Goal: Complete application form

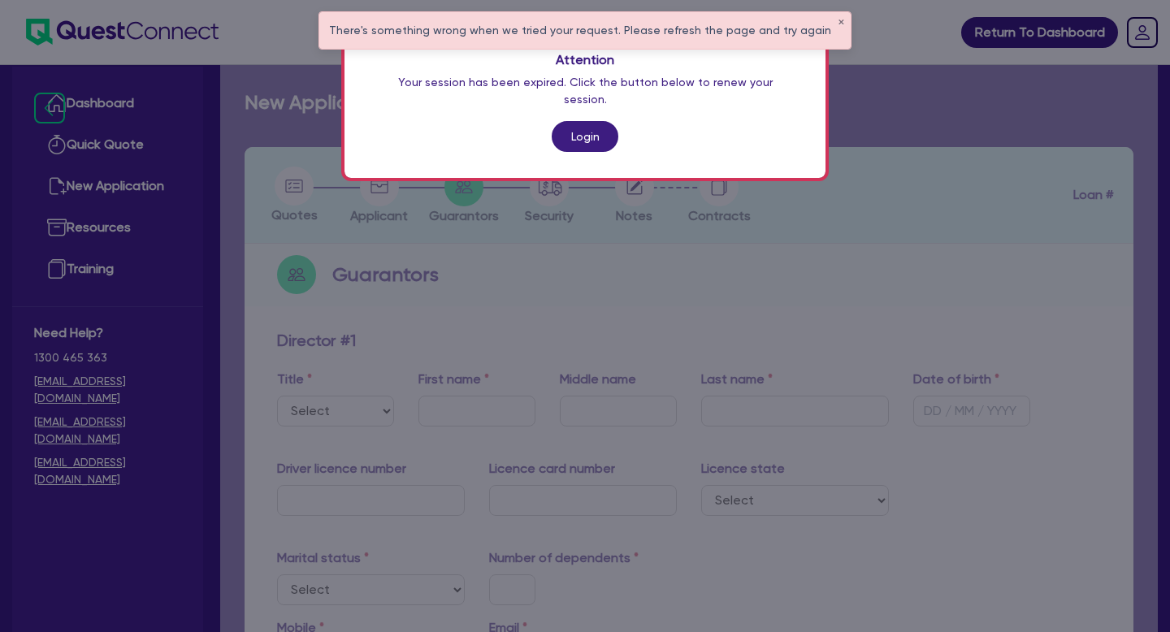
click at [578, 121] on link "Login" at bounding box center [585, 136] width 67 height 31
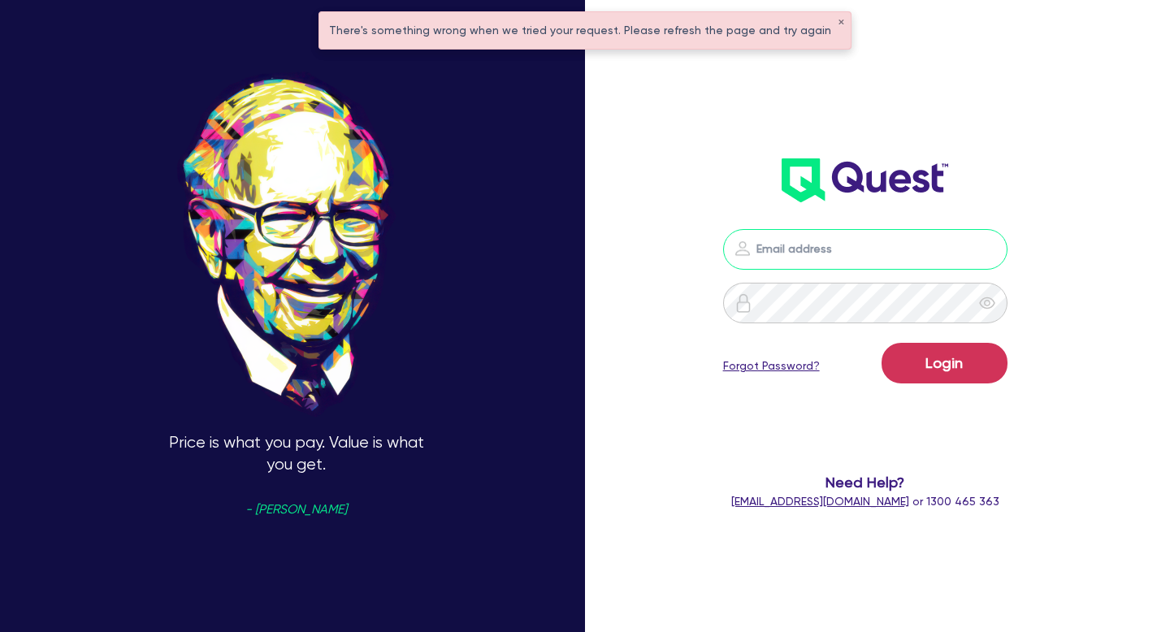
click at [781, 257] on input "email" at bounding box center [865, 249] width 284 height 41
drag, startPoint x: 864, startPoint y: 253, endPoint x: 824, endPoint y: 249, distance: 40.0
click at [824, 249] on input "[PERSON_NAME][EMAIL_ADDRESS][DOMAIN_NAME]" at bounding box center [865, 249] width 284 height 41
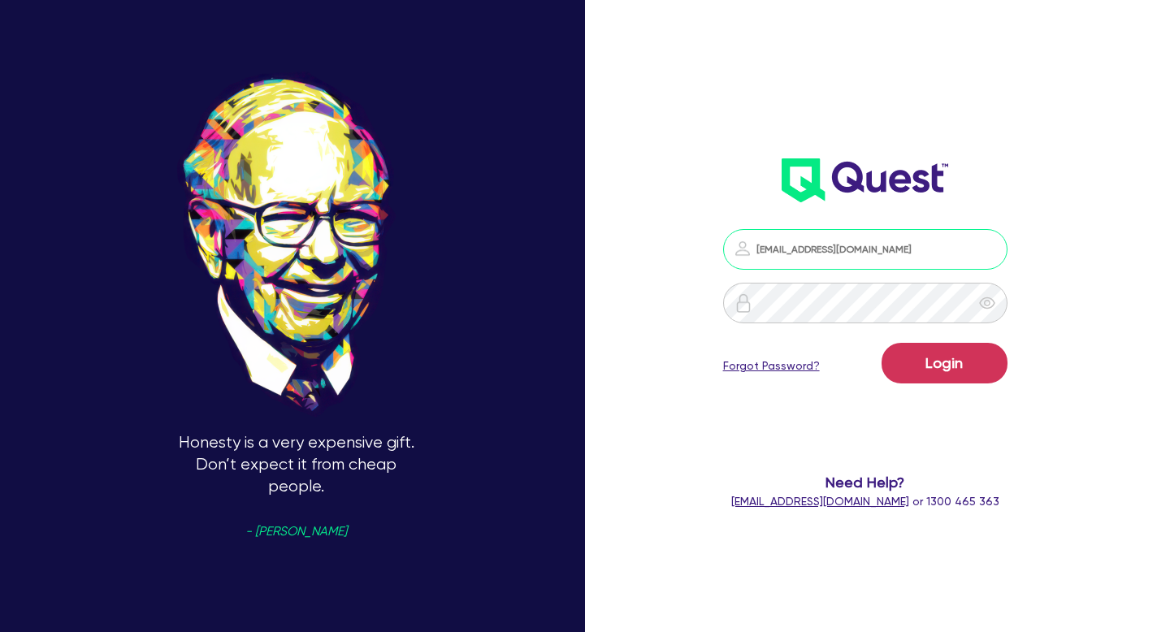
type input "[EMAIL_ADDRESS][DOMAIN_NAME]"
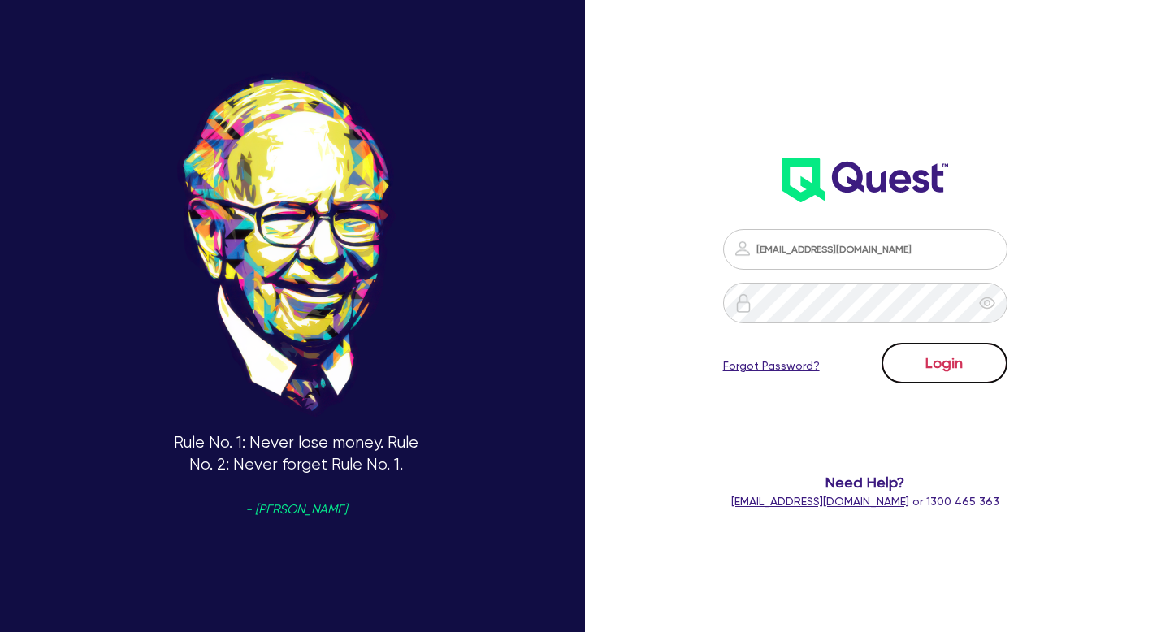
click at [946, 361] on button "Login" at bounding box center [944, 363] width 126 height 41
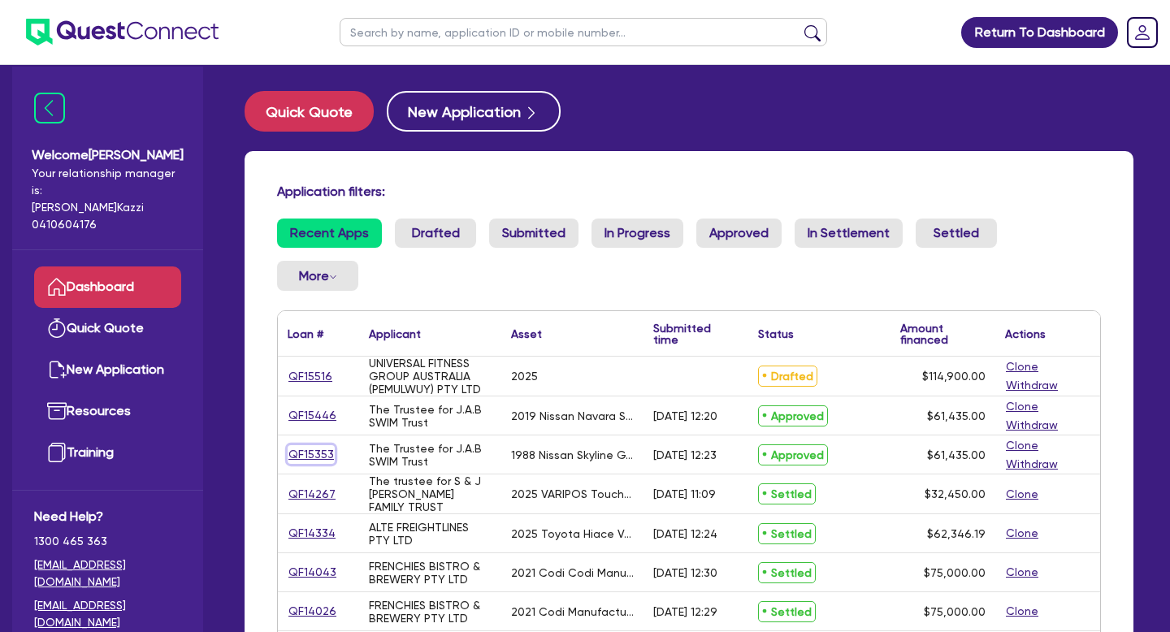
click at [320, 445] on link "QF15353" at bounding box center [311, 454] width 47 height 19
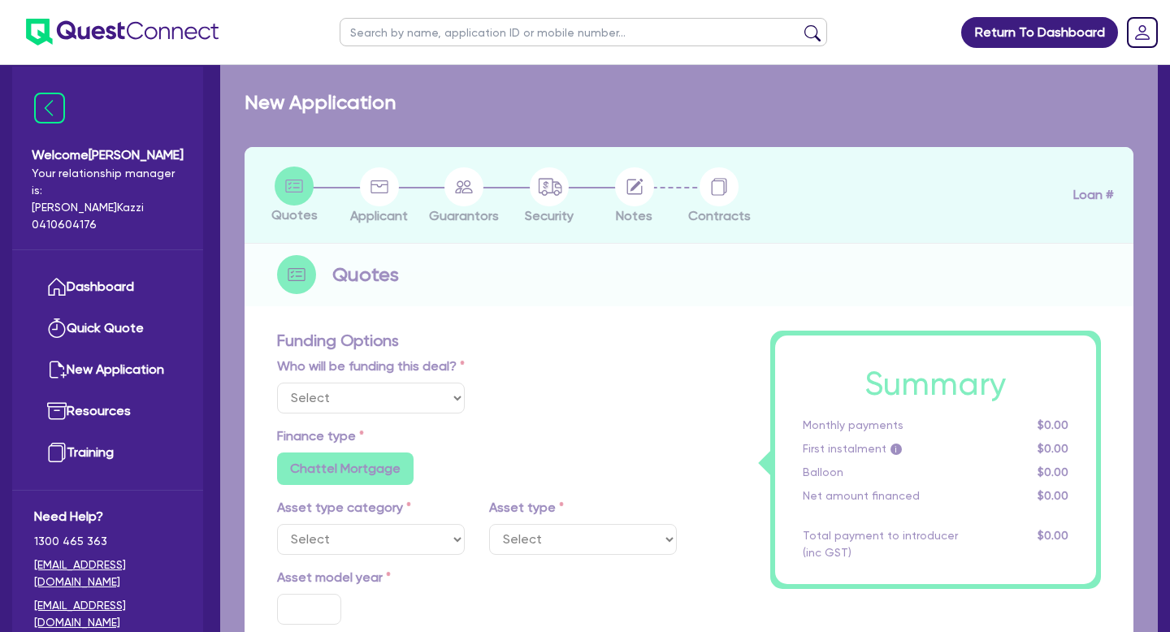
select select "Quest Finance - Own Book"
select select "CARS_AND_LIGHT_TRUCKS"
type input "1988"
radio input "false"
radio input "true"
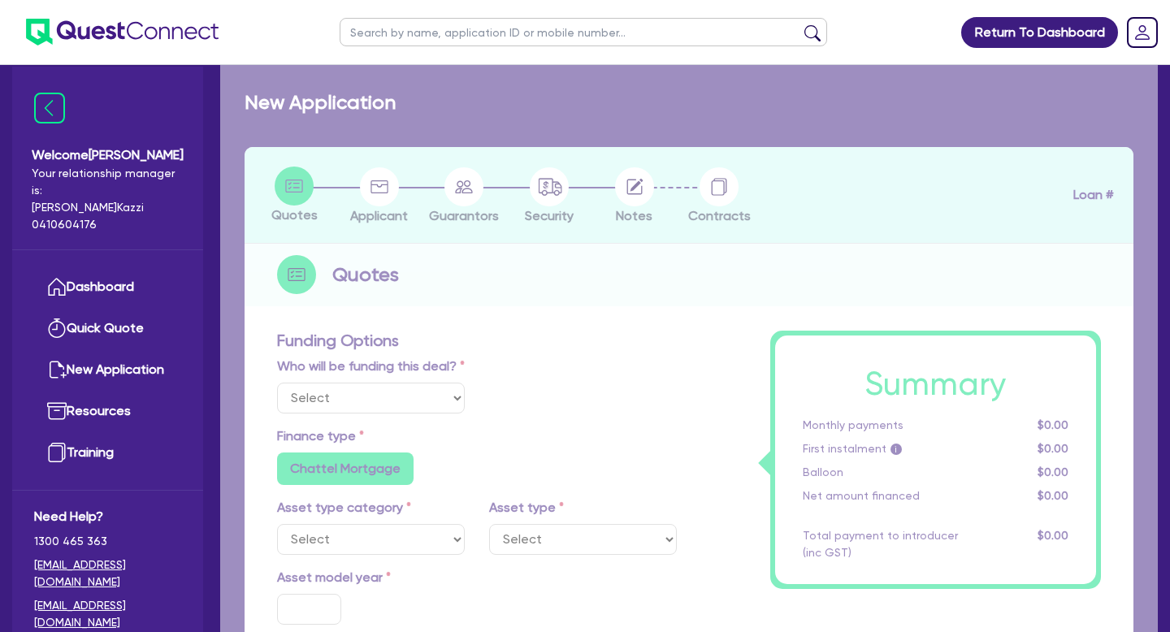
radio input "true"
type input "61,435"
type input "30"
type input "18,430.5"
type input "6"
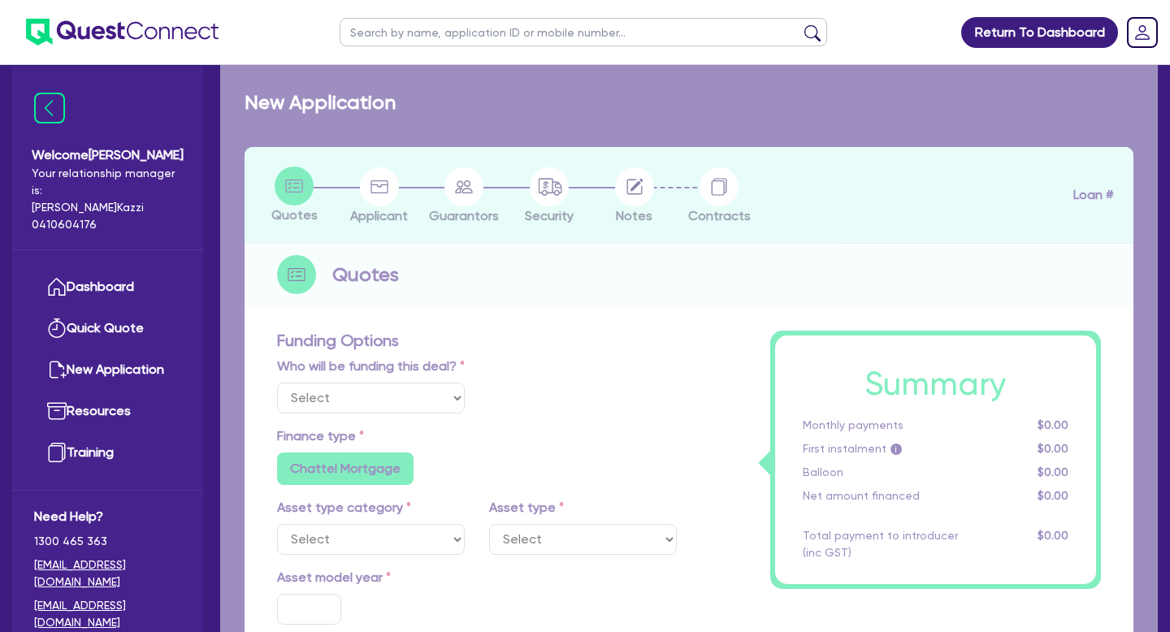
type input "3,686.1"
type input "17.95"
type input "300"
select select "PASSENGER_VEHICLES"
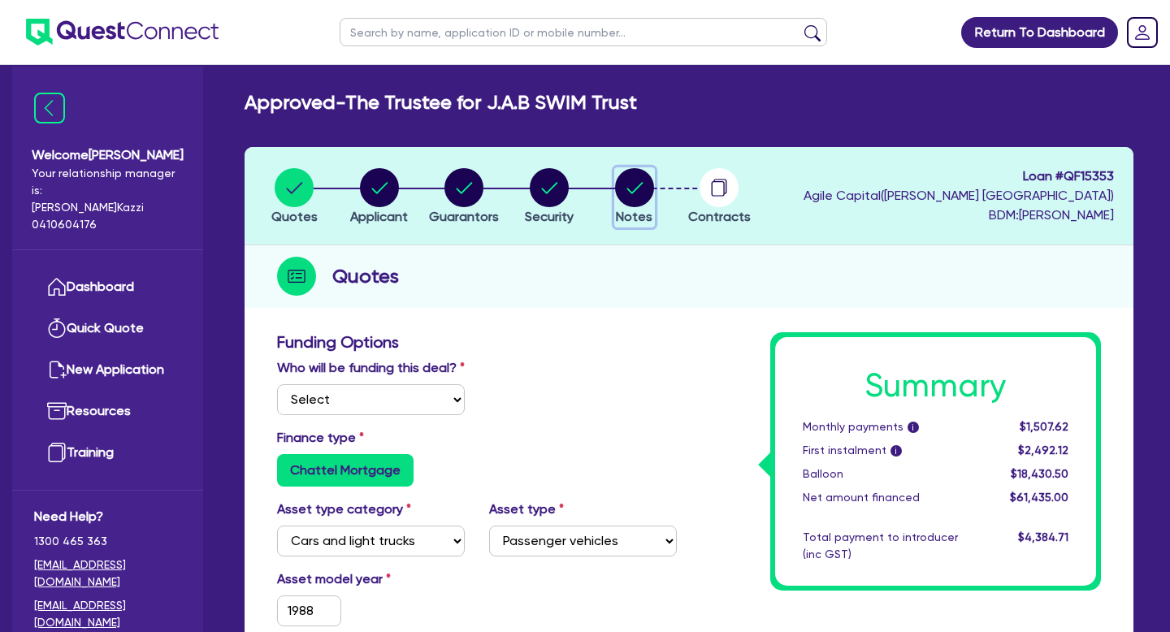
click at [633, 187] on circle "button" at bounding box center [634, 187] width 39 height 39
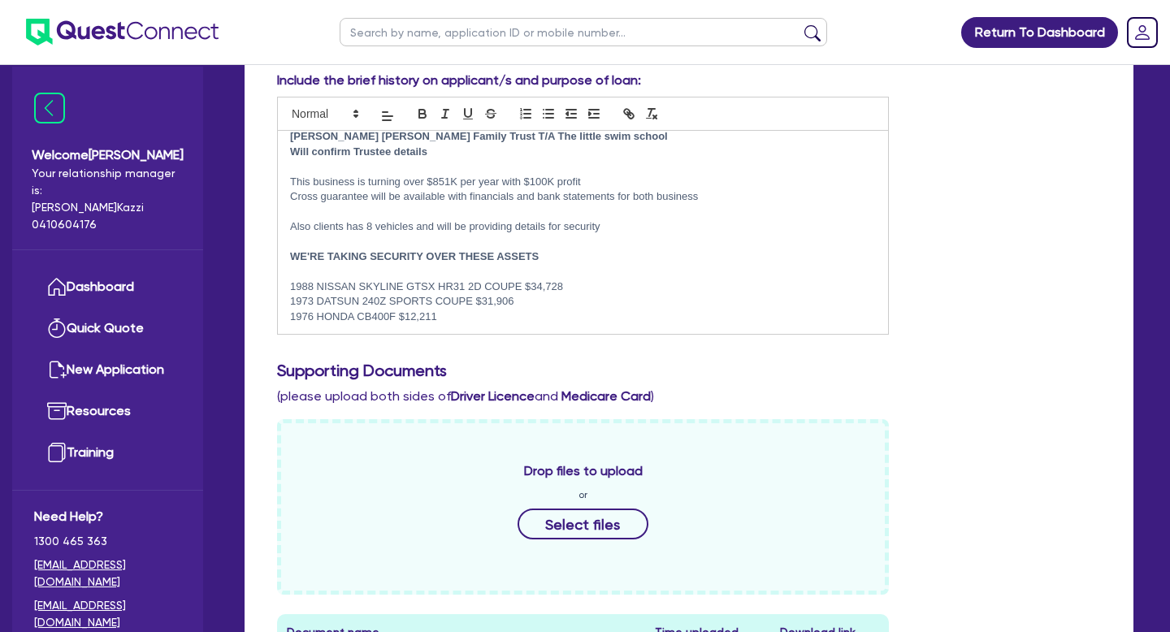
scroll to position [308, 0]
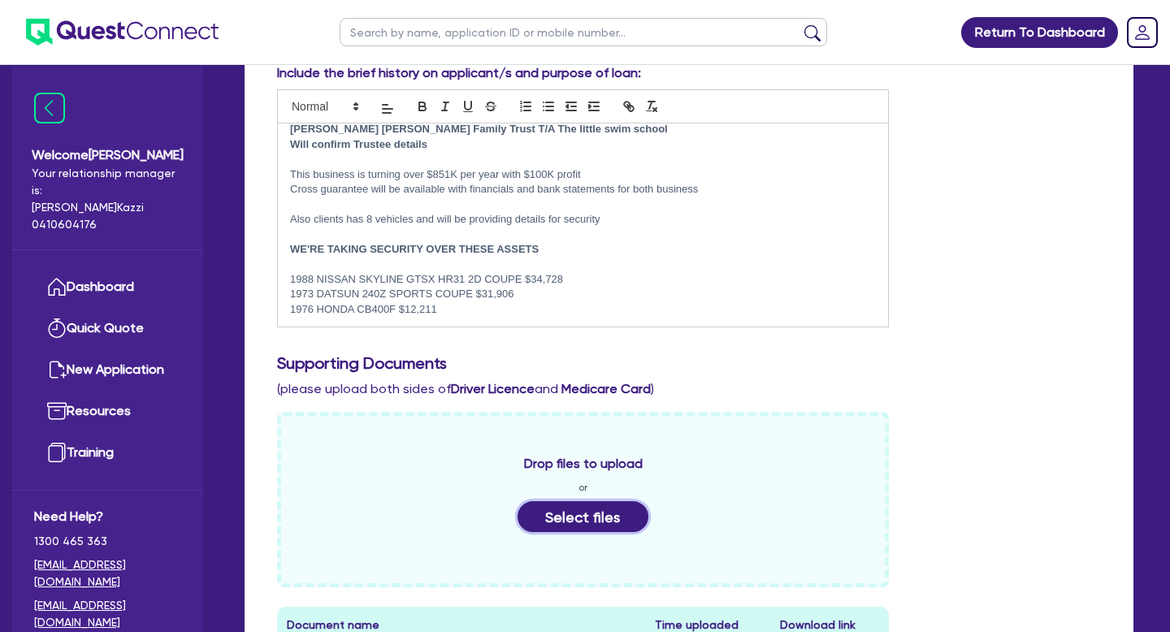
click at [584, 520] on button "Select files" at bounding box center [583, 516] width 132 height 31
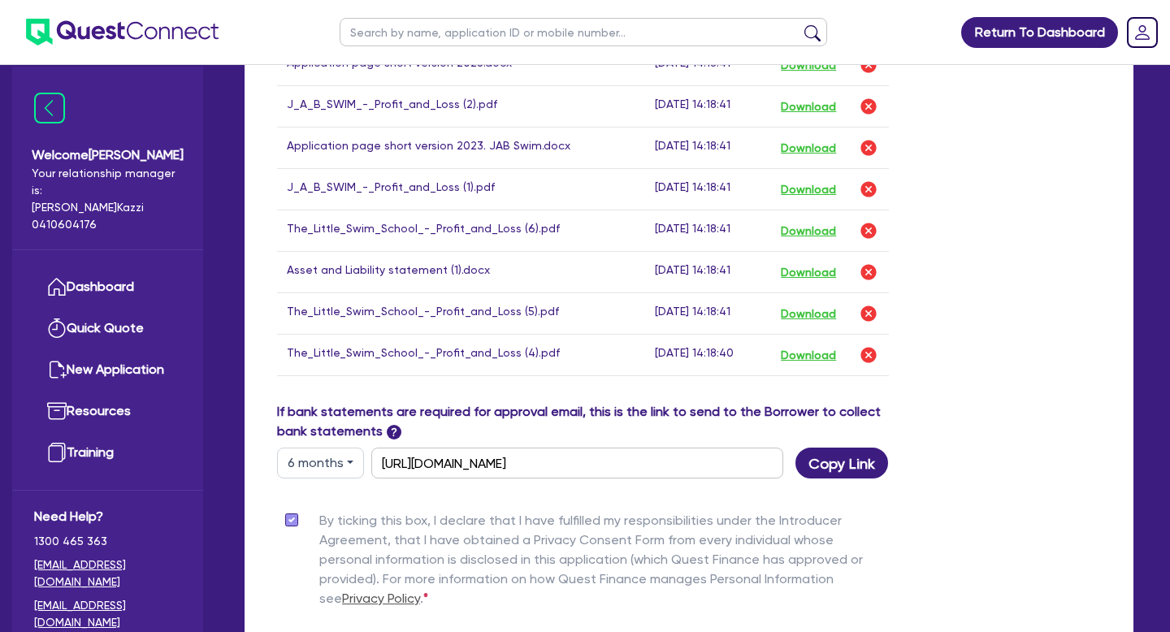
scroll to position [2421, 0]
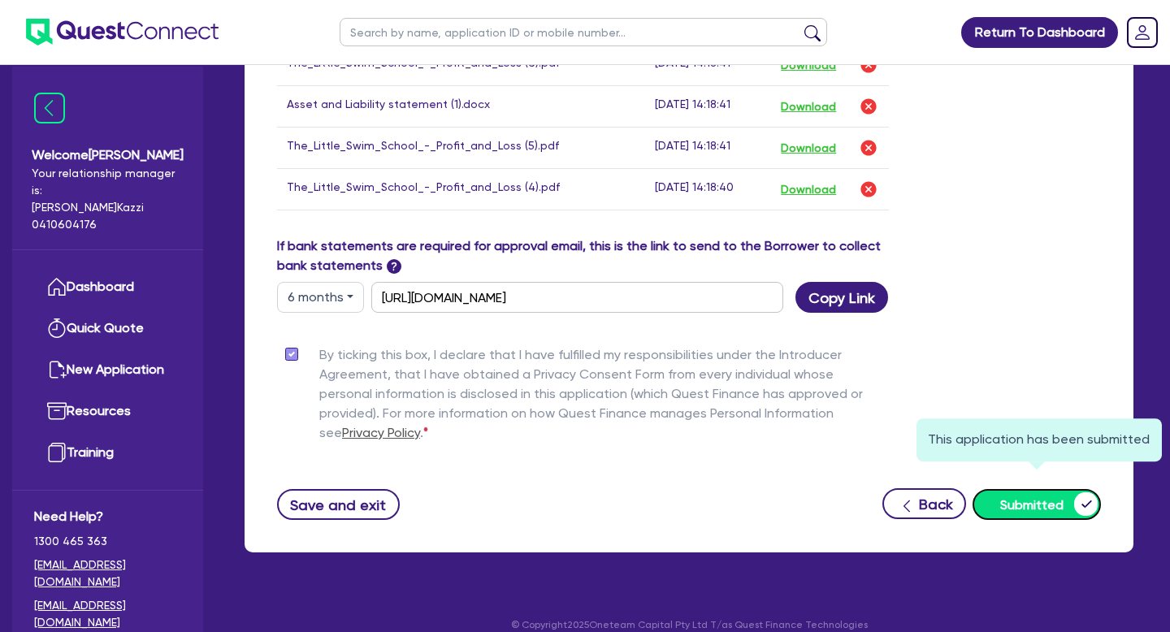
click at [1024, 489] on button "Submitted" at bounding box center [1036, 504] width 128 height 31
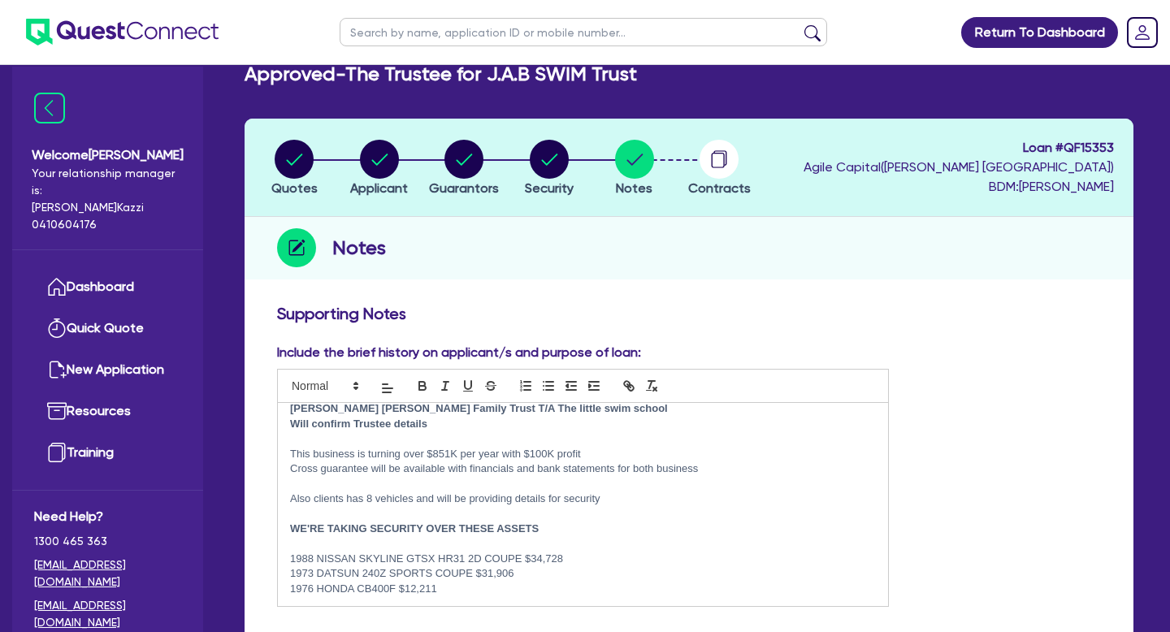
scroll to position [0, 0]
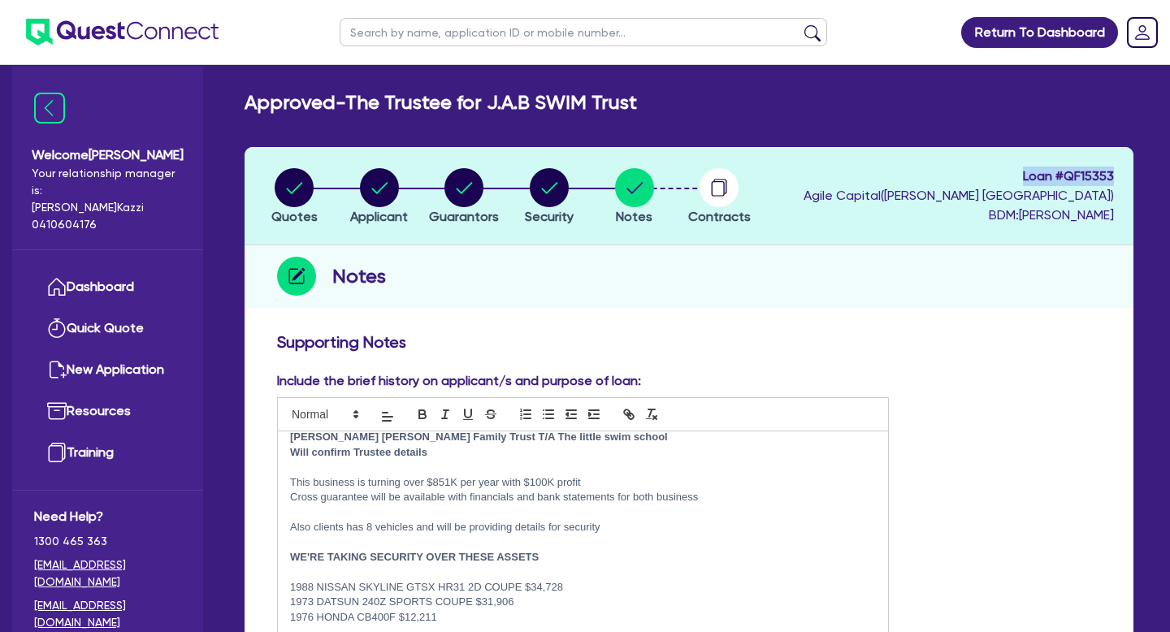
drag, startPoint x: 1118, startPoint y: 180, endPoint x: 976, endPoint y: 178, distance: 141.4
click at [976, 178] on header "Quotes Applicant [GEOGRAPHIC_DATA] Security Notes Contracts Loan # QF15353 Agil…" at bounding box center [689, 196] width 889 height 98
copy span "Loan # QF15353"
